Goal: Task Accomplishment & Management: Manage account settings

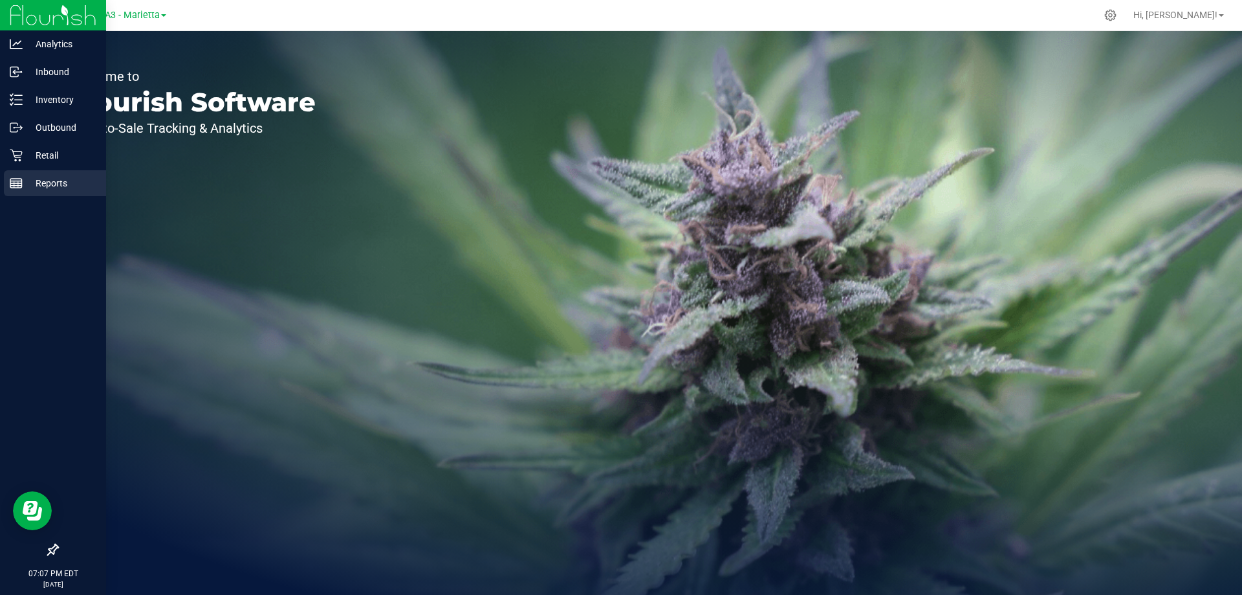
click at [48, 185] on p "Reports" at bounding box center [62, 183] width 78 height 16
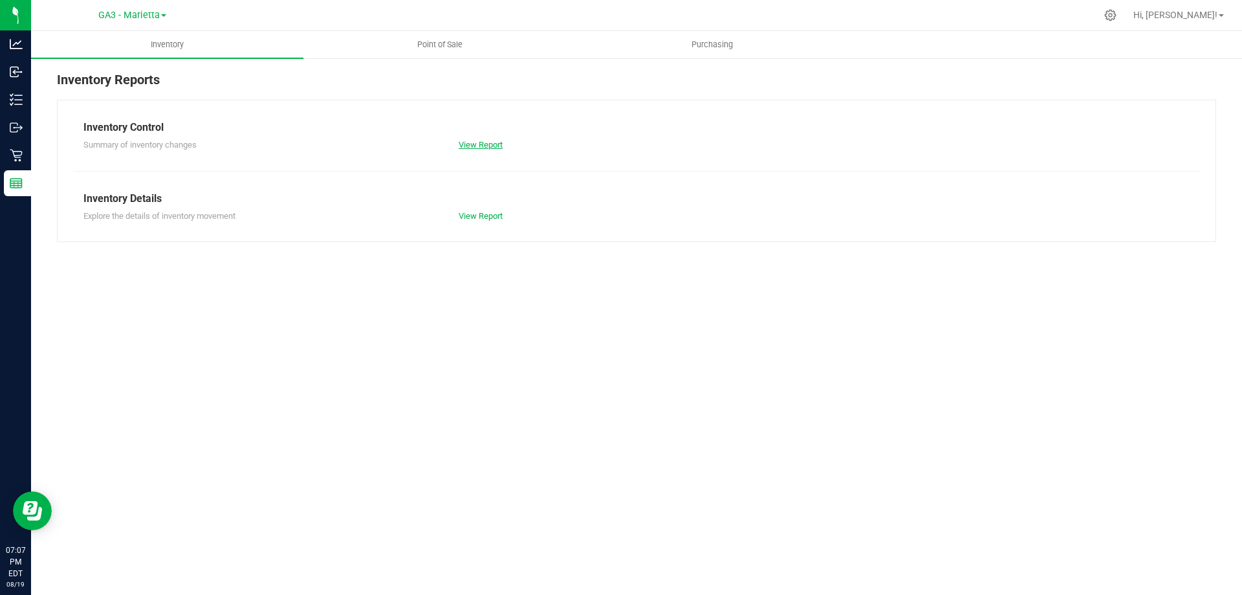
click at [481, 144] on link "View Report" at bounding box center [481, 145] width 44 height 10
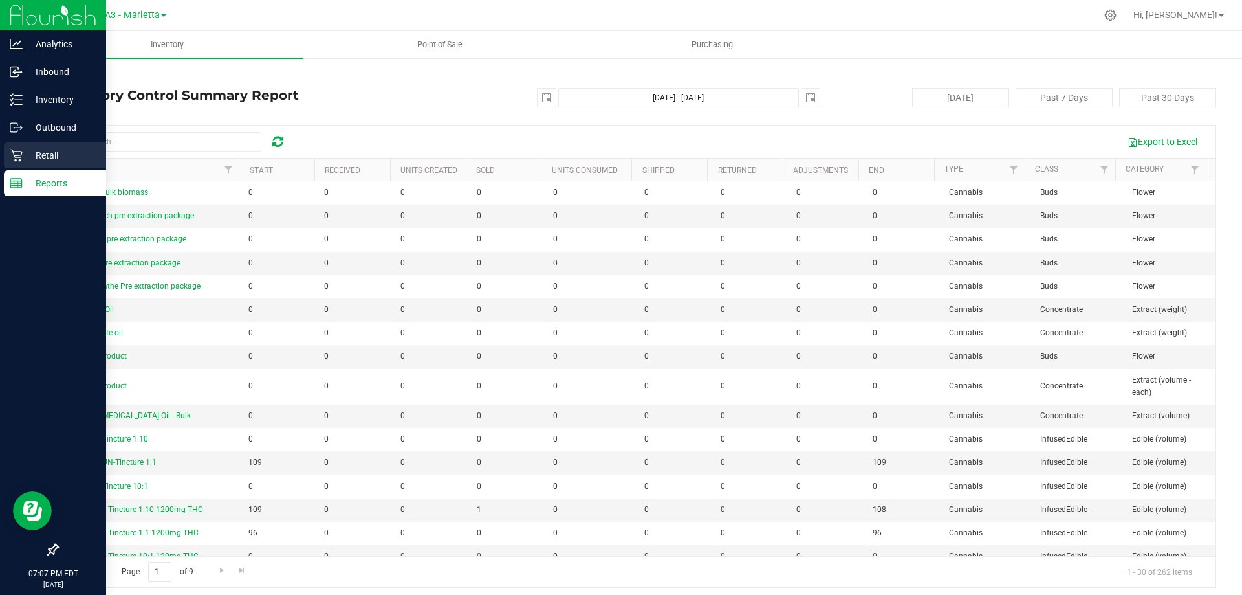
click at [53, 153] on p "Retail" at bounding box center [62, 156] width 78 height 16
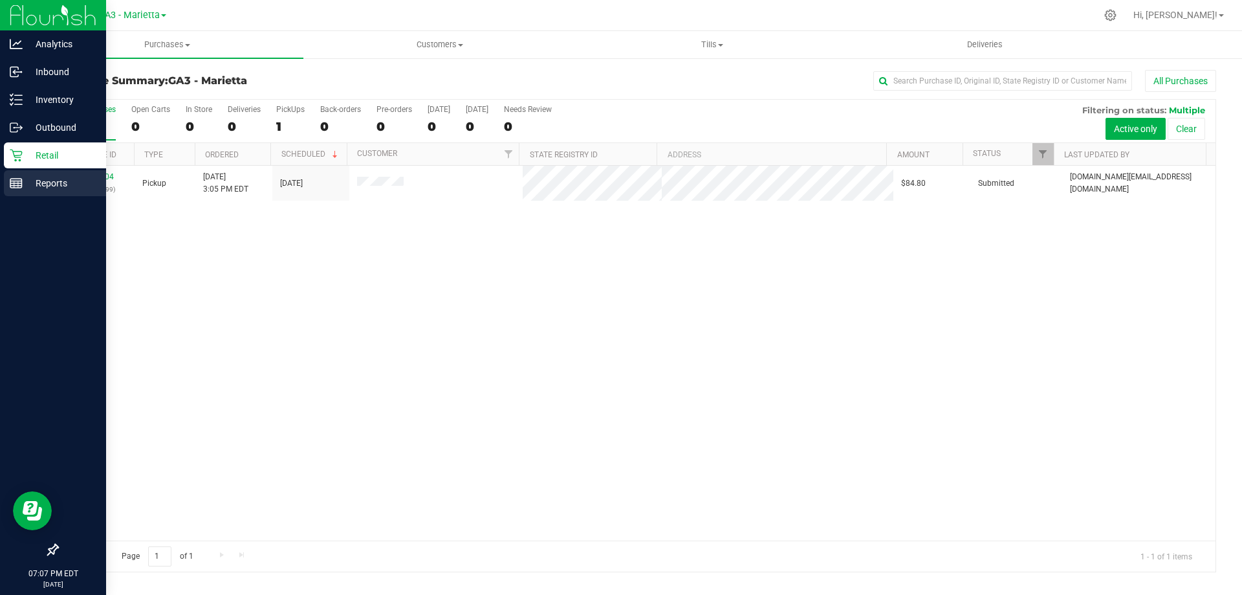
click at [58, 181] on p "Reports" at bounding box center [62, 183] width 78 height 16
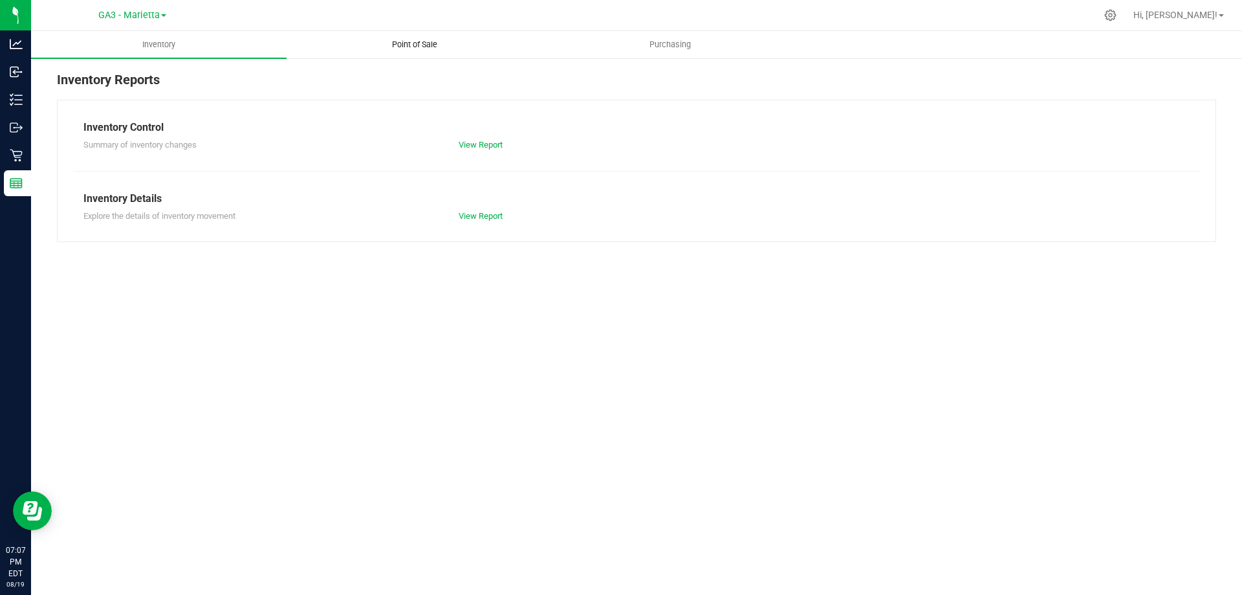
click at [428, 52] on uib-tab-heading "Point of Sale" at bounding box center [414, 45] width 254 height 26
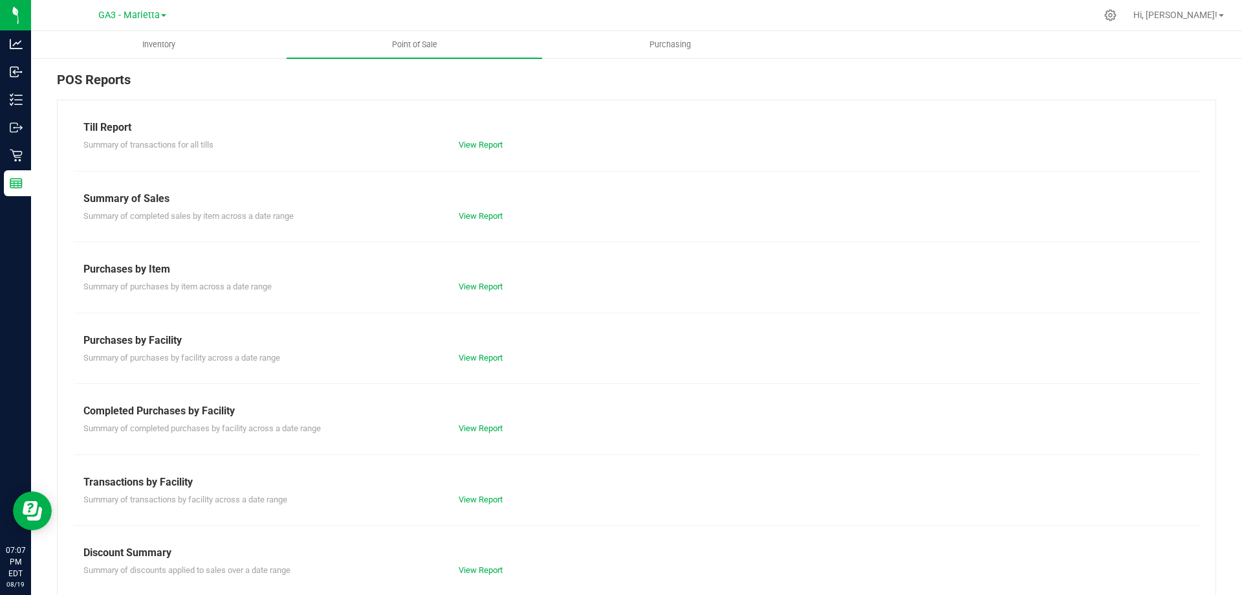
click at [468, 152] on div "Till Report Summary of transactions for all tills View Report Summary of Sales …" at bounding box center [636, 383] width 1159 height 567
click at [468, 144] on link "View Report" at bounding box center [481, 145] width 44 height 10
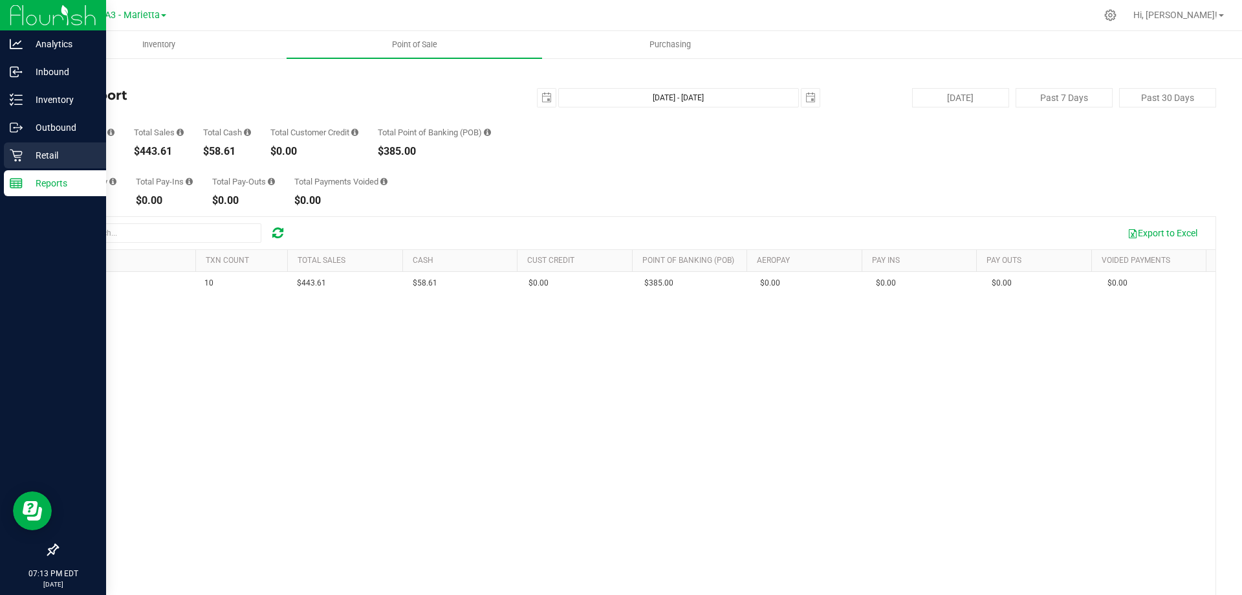
click at [56, 154] on p "Retail" at bounding box center [62, 156] width 78 height 16
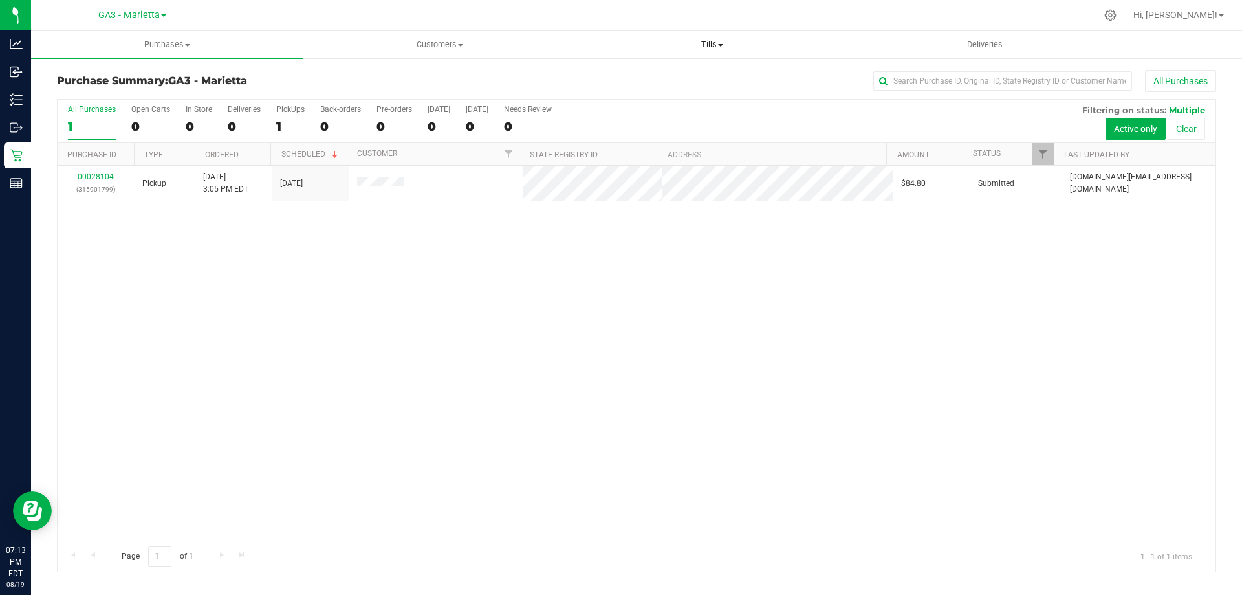
click at [714, 45] on span "Tills" at bounding box center [711, 45] width 271 height 12
click at [618, 74] on span "Manage tills" at bounding box center [619, 77] width 87 height 11
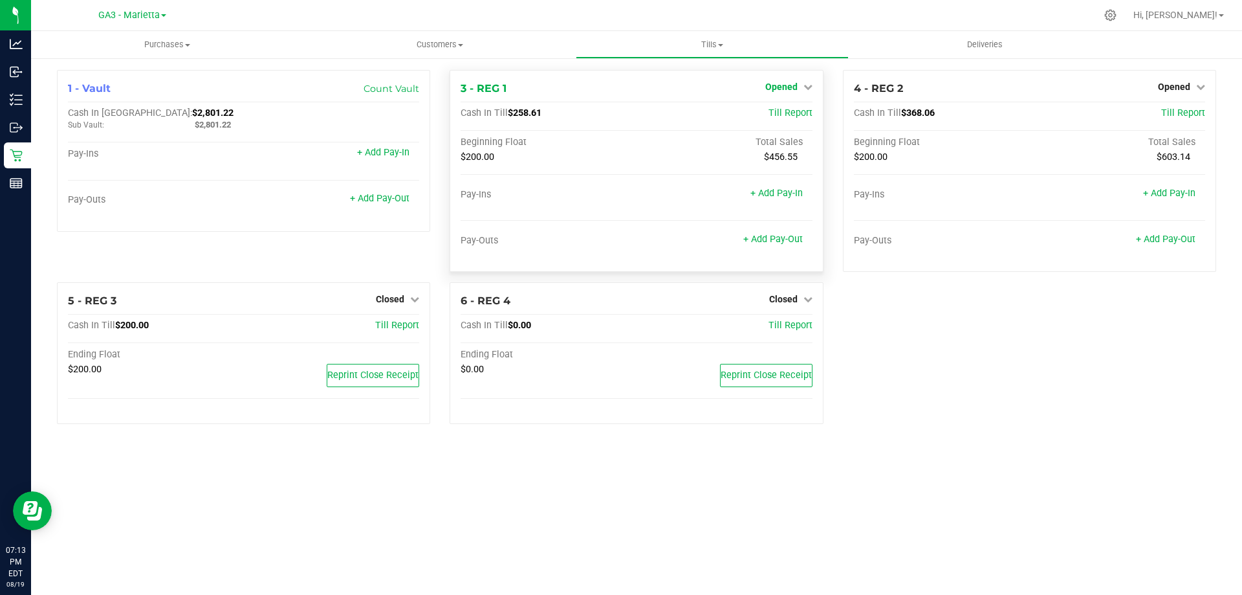
click at [804, 83] on icon at bounding box center [808, 86] width 9 height 9
click at [786, 115] on link "Close Till" at bounding box center [782, 114] width 35 height 10
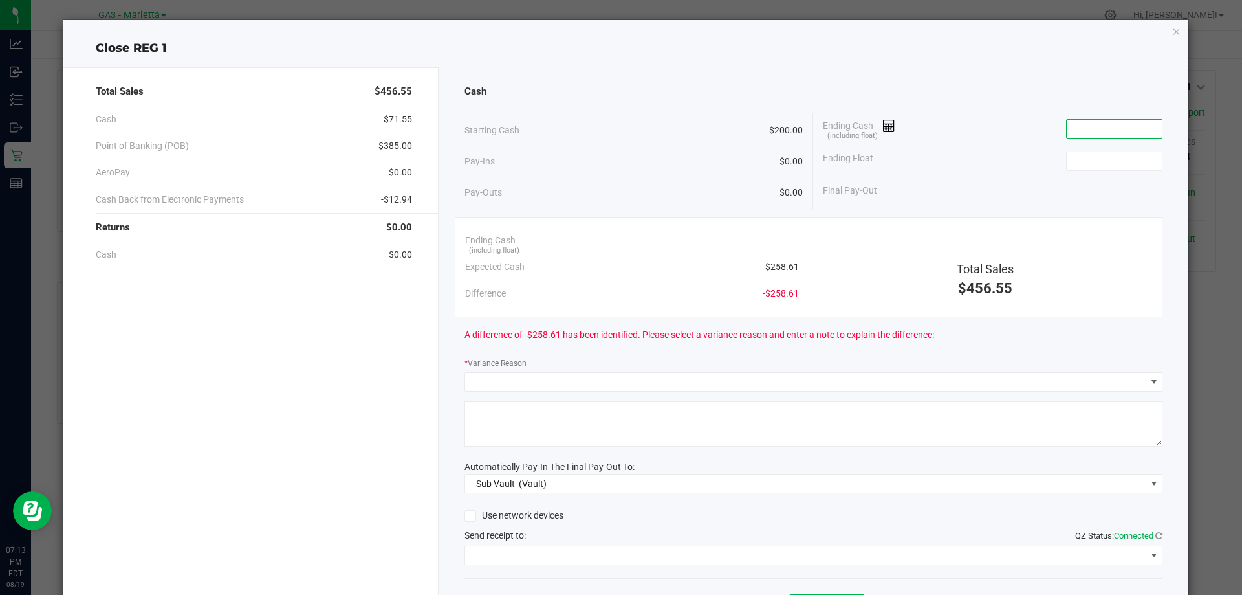
click at [1078, 126] on input at bounding box center [1114, 129] width 95 height 18
type input "4"
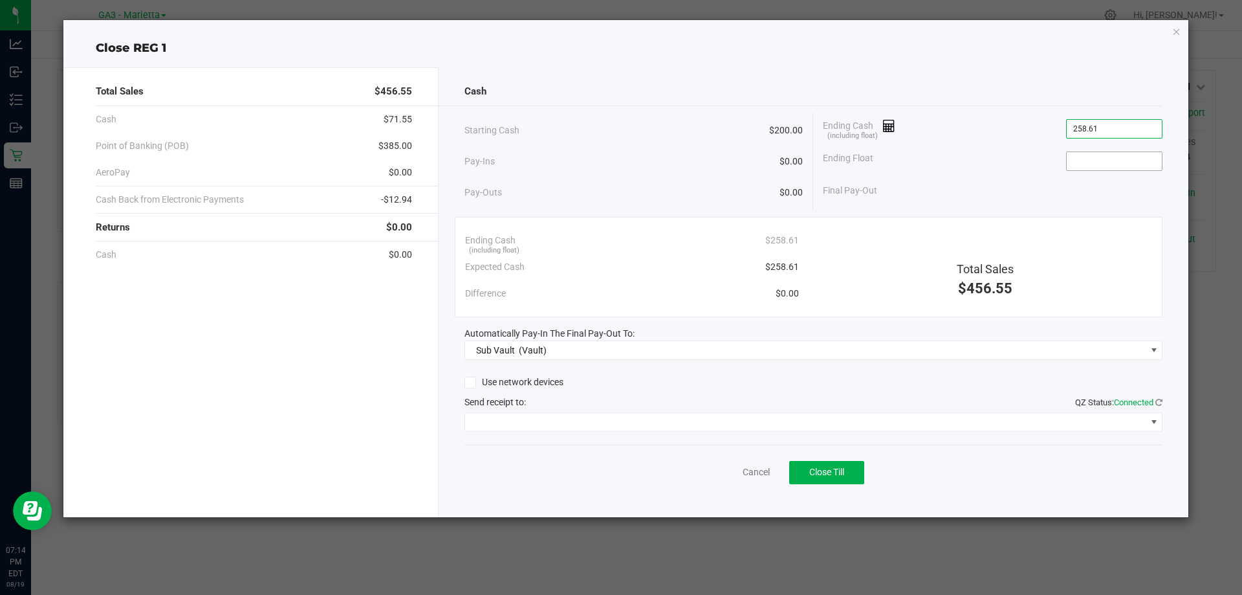
type input "$258.61"
click at [1111, 168] on input at bounding box center [1114, 161] width 95 height 18
type input "$200.00"
click at [1147, 411] on div "Use network devices Send receipt to: QZ Status: Connected" at bounding box center [814, 402] width 699 height 59
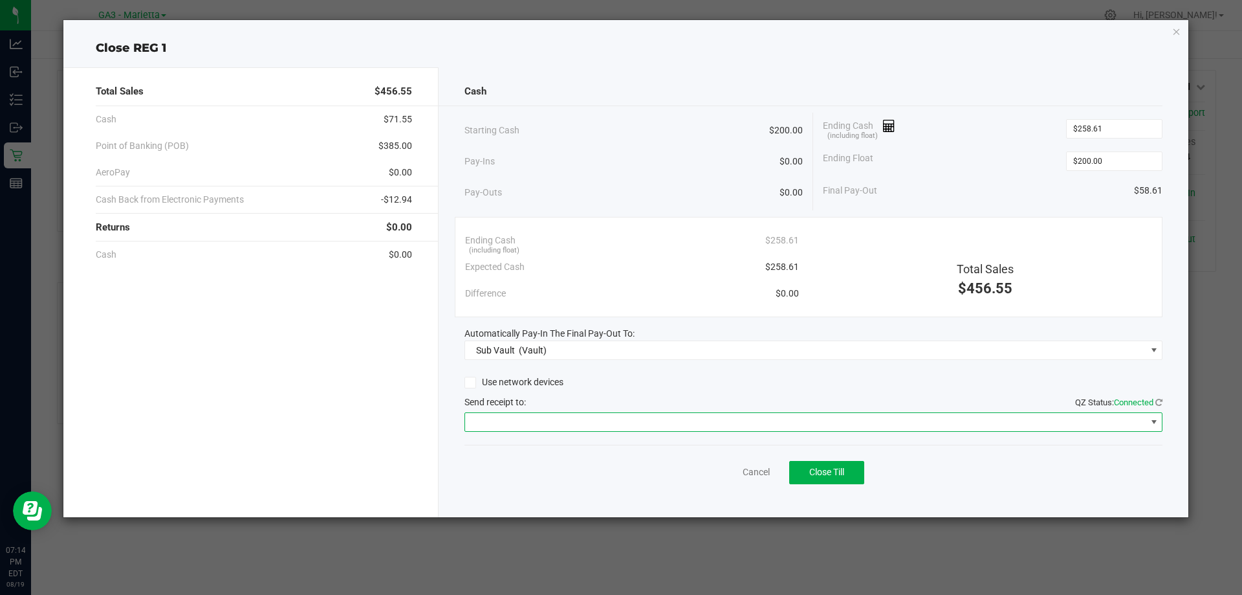
click at [1148, 417] on span at bounding box center [1154, 422] width 16 height 18
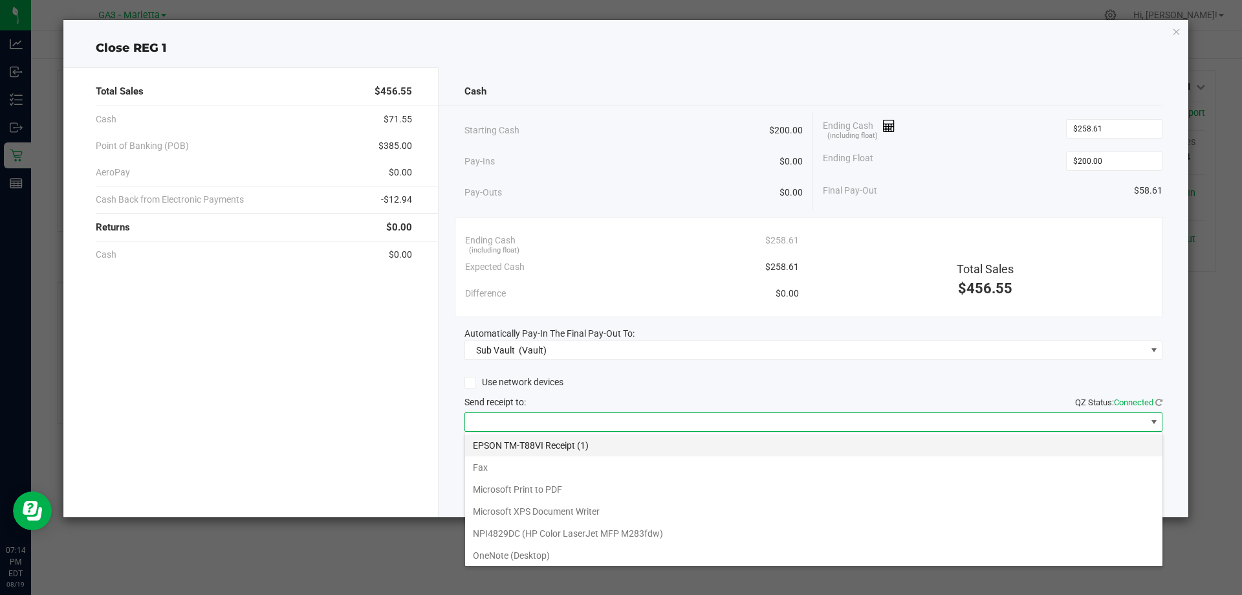
scroll to position [19, 698]
click at [567, 443] on \(1\) "EPSON TM-T88VI Receipt (1)" at bounding box center [813, 445] width 697 height 22
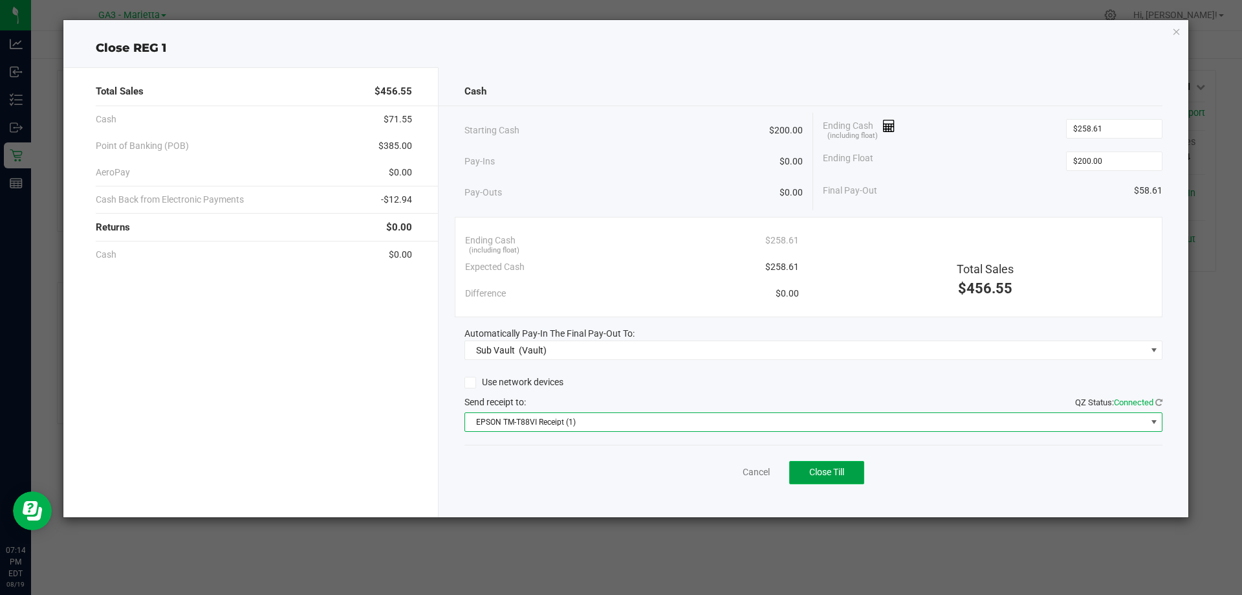
click at [813, 472] on span "Close Till" at bounding box center [826, 471] width 35 height 10
click at [1149, 415] on span at bounding box center [1154, 422] width 16 height 18
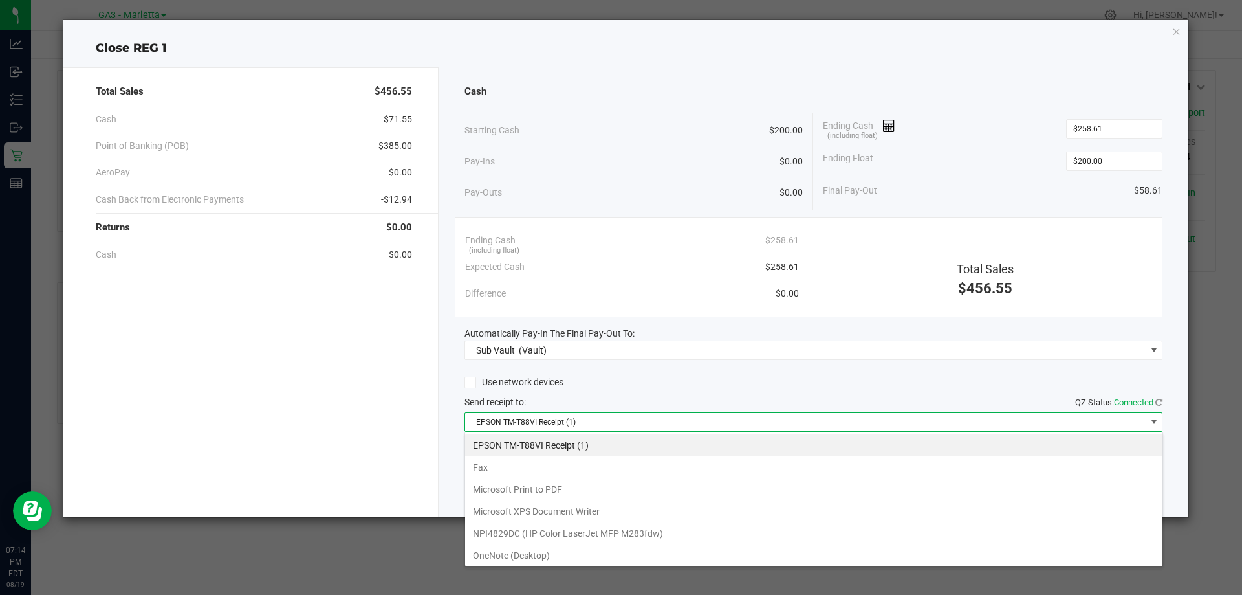
click at [551, 443] on \(1\) "EPSON TM-T88VI Receipt (1)" at bounding box center [813, 445] width 697 height 22
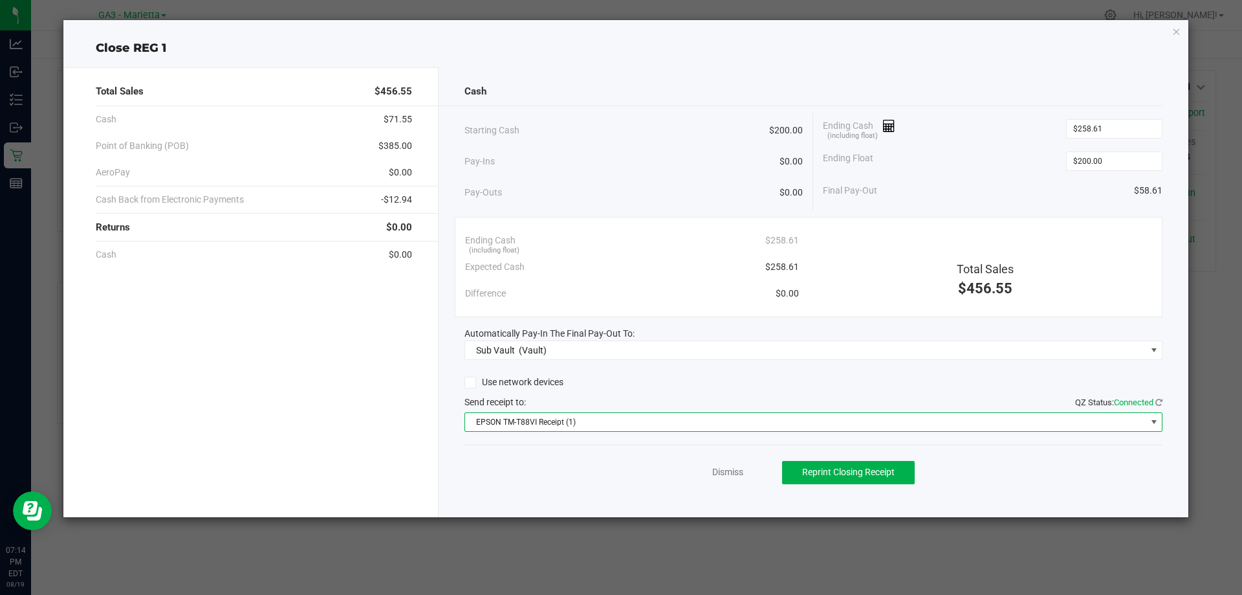
click at [525, 426] on span "EPSON TM-T88VI Receipt (1)" at bounding box center [805, 422] width 681 height 18
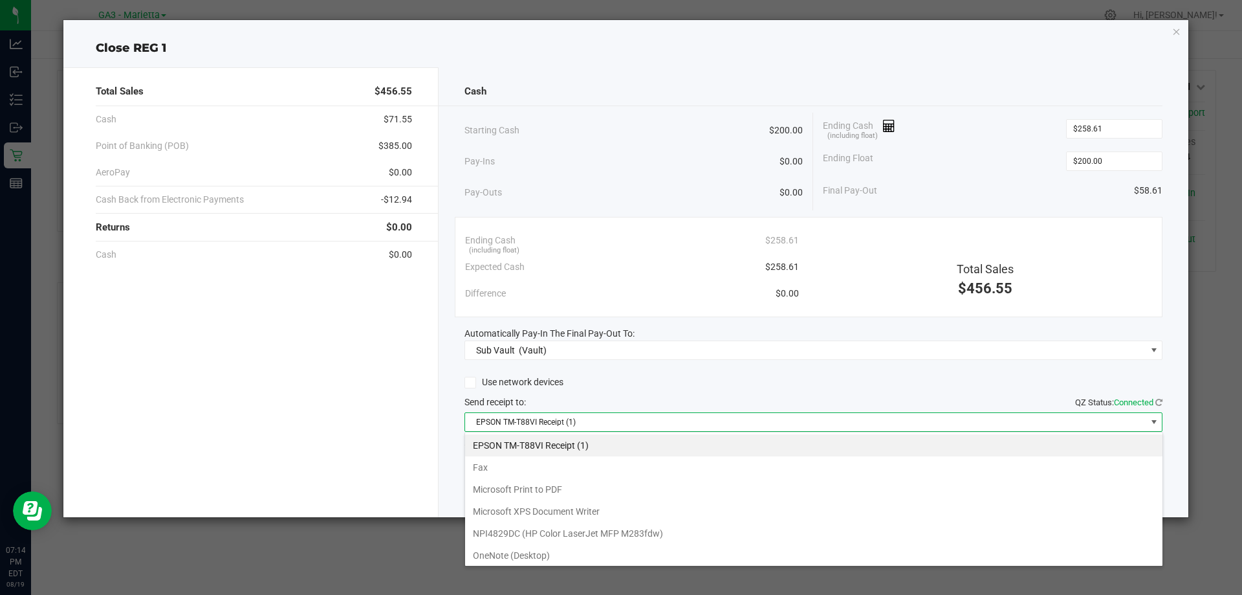
click at [517, 444] on \(1\) "EPSON TM-T88VI Receipt (1)" at bounding box center [813, 445] width 697 height 22
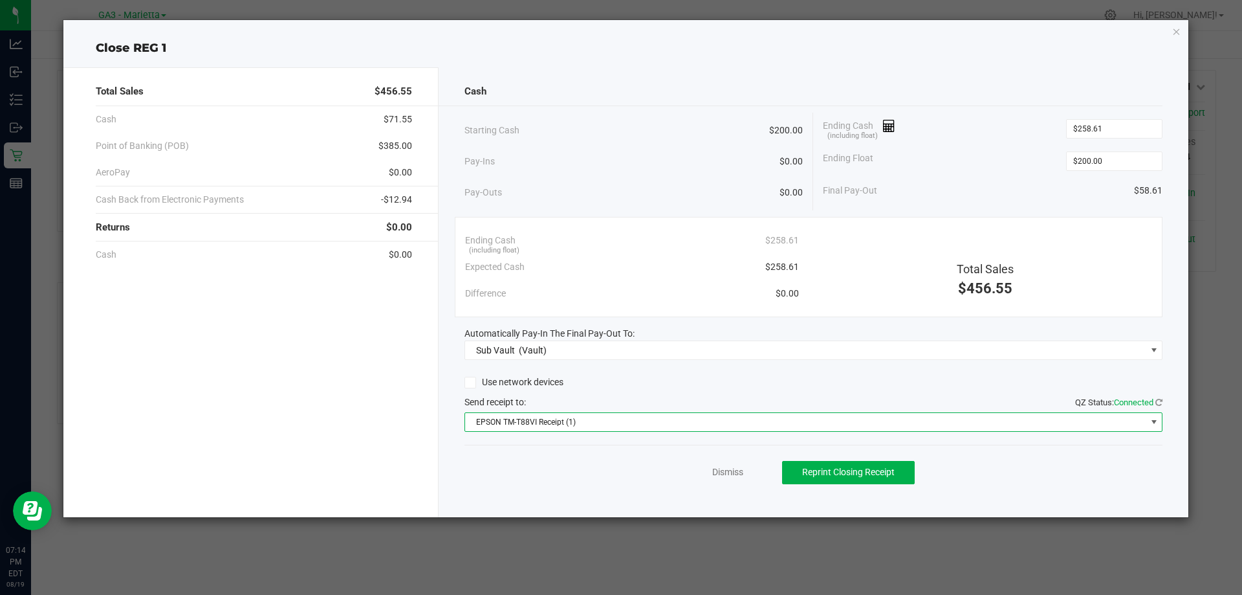
click at [1152, 415] on span at bounding box center [1154, 422] width 16 height 18
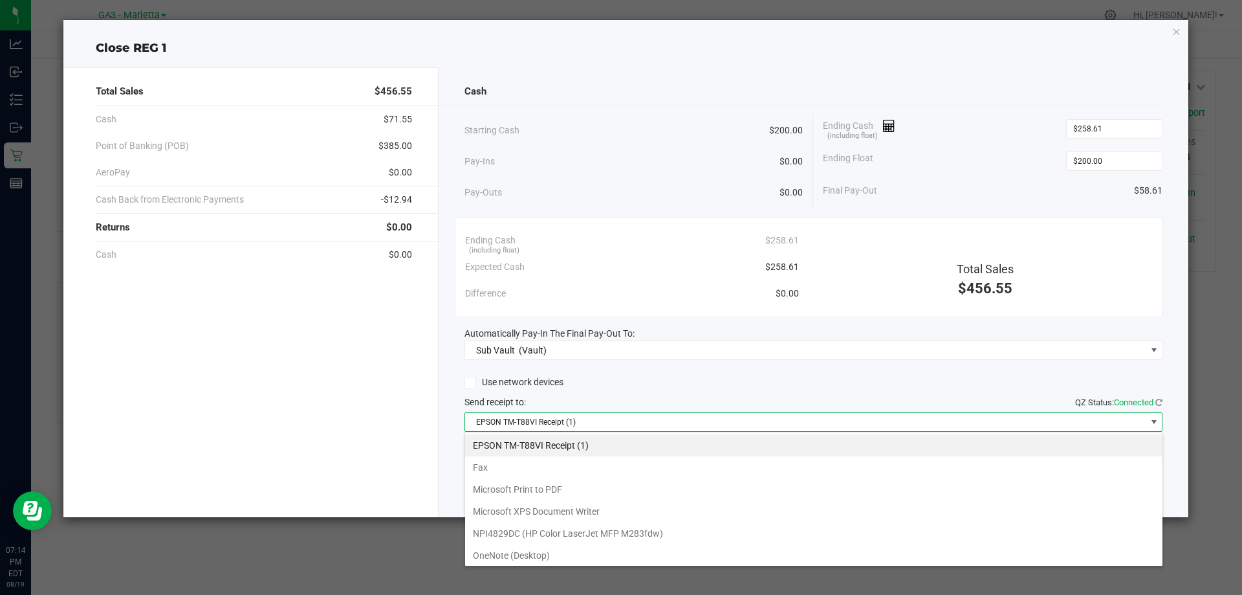
click at [511, 443] on \(1\) "EPSON TM-T88VI Receipt (1)" at bounding box center [813, 445] width 697 height 22
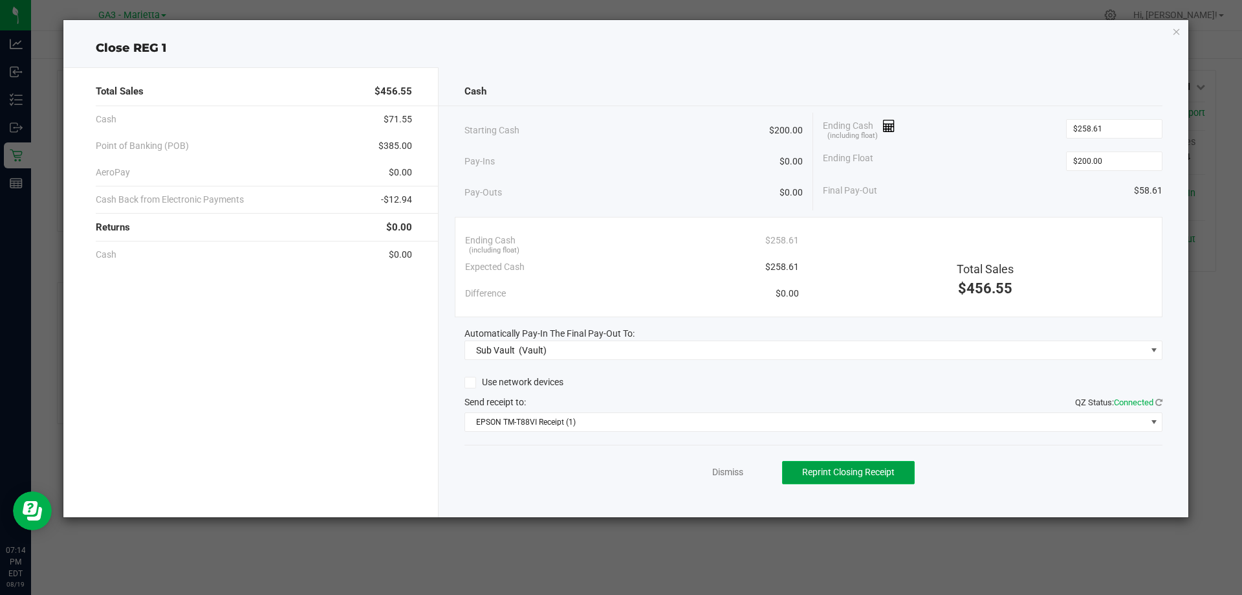
click at [868, 468] on span "Reprint Closing Receipt" at bounding box center [848, 471] width 93 height 10
click at [877, 472] on span "Reprint Closing Receipt" at bounding box center [848, 471] width 93 height 10
click at [1178, 30] on icon "button" at bounding box center [1176, 31] width 9 height 16
